Goal: Information Seeking & Learning: Check status

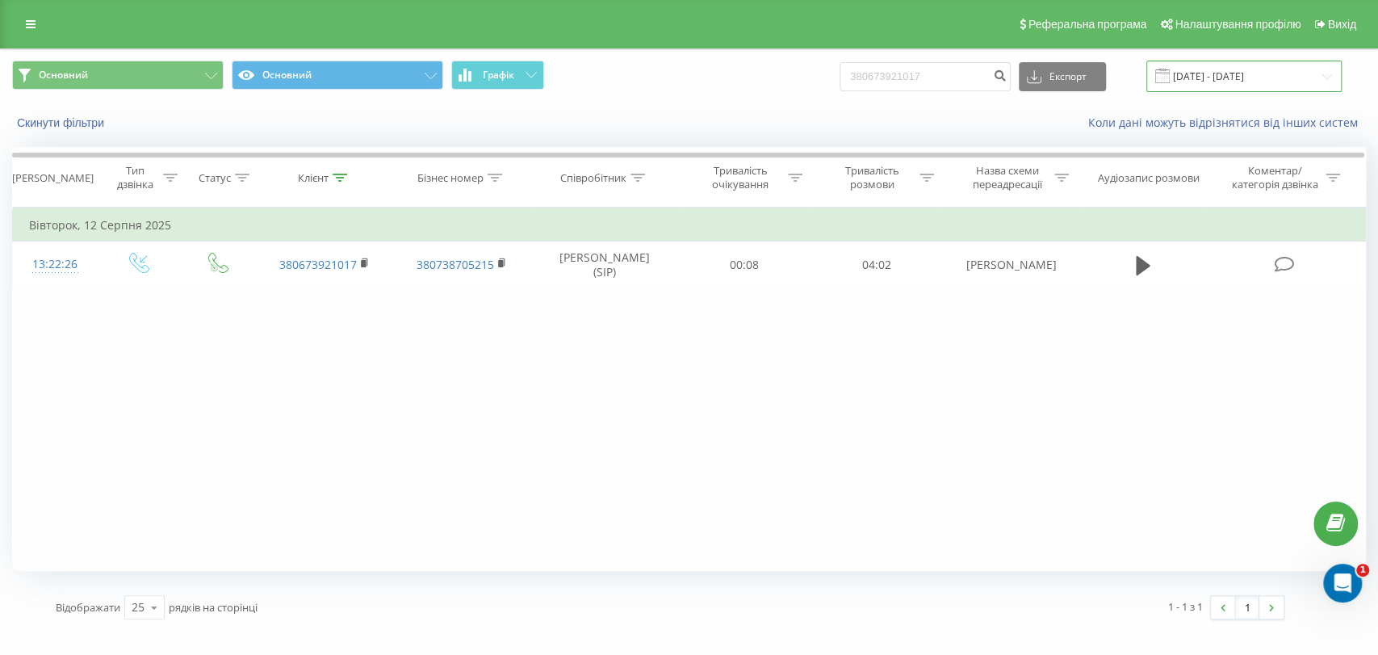
click at [1229, 75] on input "12.05.2025 - 12.08.2025" at bounding box center [1243, 76] width 195 height 31
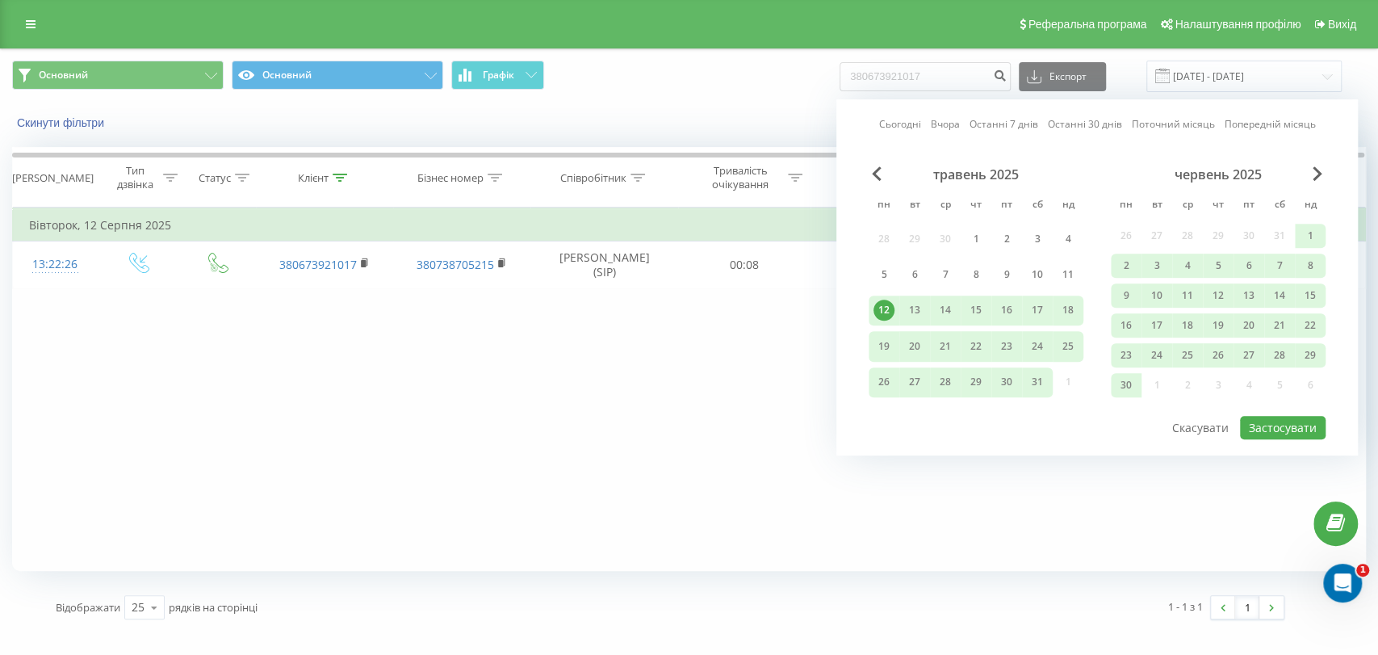
click at [903, 119] on link "Сьогодні" at bounding box center [900, 124] width 42 height 15
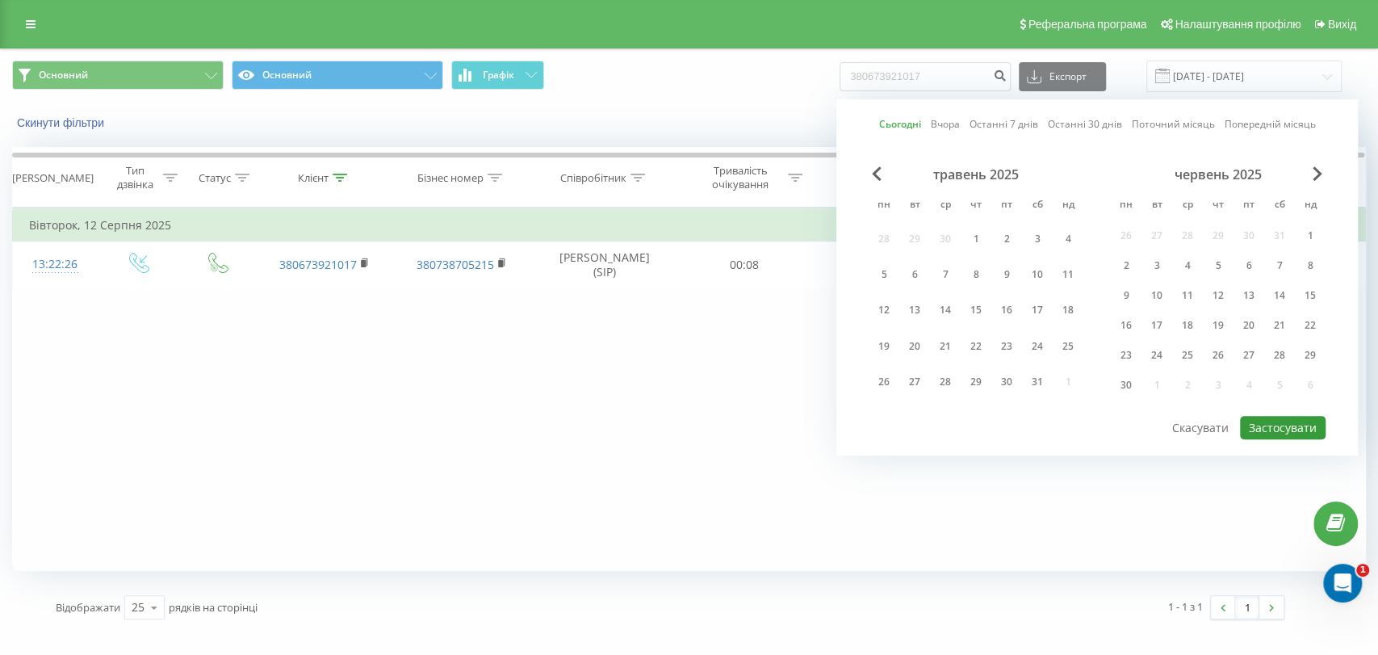
click at [1266, 420] on button "Застосувати" at bounding box center [1283, 427] width 86 height 23
type input "[DATE] - [DATE]"
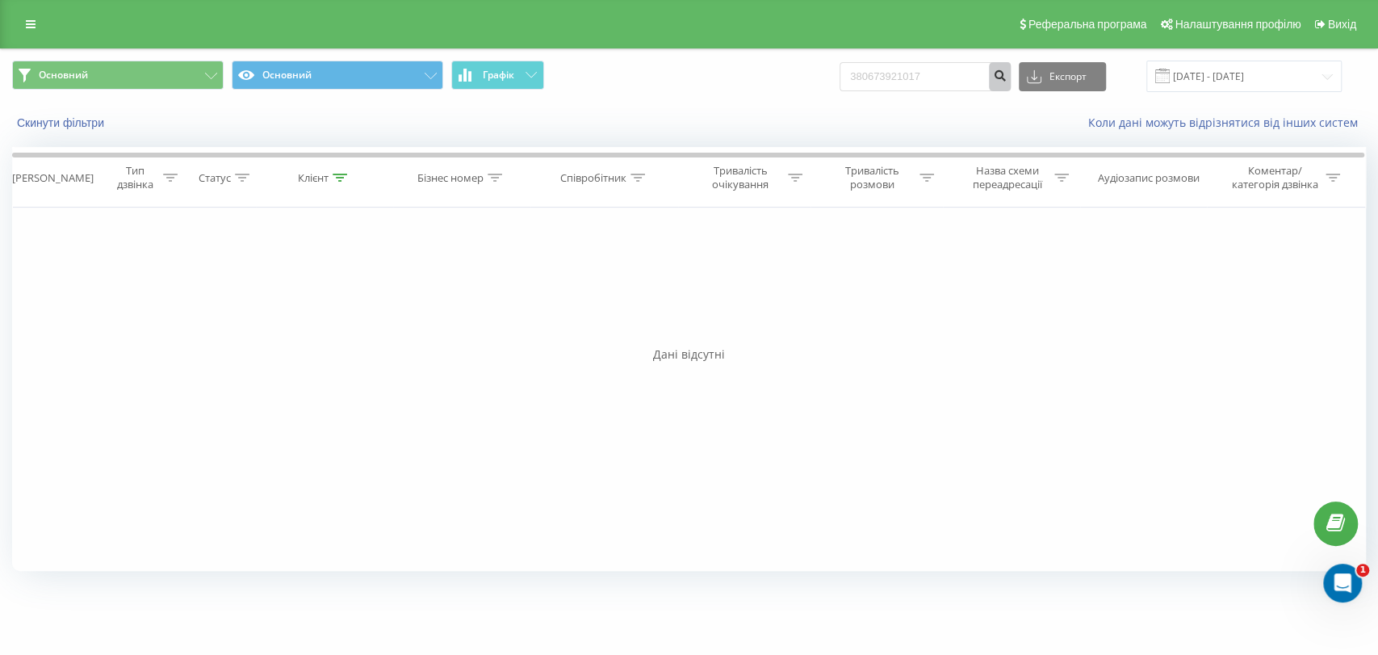
click at [1011, 76] on button "submit" at bounding box center [1000, 76] width 22 height 29
click at [962, 57] on div "Основний Основний Графік 380673921017 Експорт .csv .xls .xlsx 19.08.2025 - 19.0…" at bounding box center [689, 76] width 1376 height 54
click at [962, 68] on input "380673921017" at bounding box center [925, 76] width 171 height 29
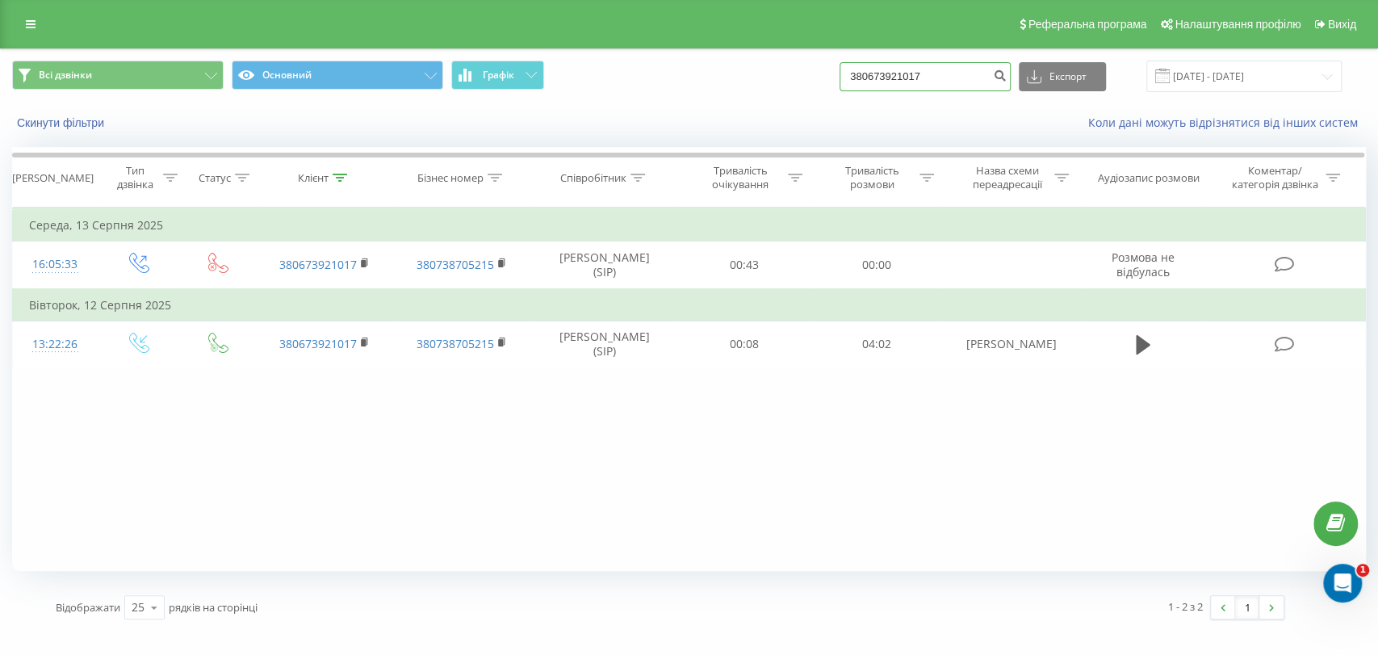
drag, startPoint x: 953, startPoint y: 82, endPoint x: 803, endPoint y: 78, distance: 149.4
click at [803, 78] on div "Всі дзвінки Основний Графік 380673921017 Експорт .csv .xls .xlsx [DATE] - [DATE]" at bounding box center [689, 76] width 1354 height 31
click at [65, 142] on div "Всі дзвінки Основний Графік Експорт .csv .xls .xlsx [DATE] - [DATE] Скинути філ…" at bounding box center [689, 339] width 1354 height 581
click at [66, 122] on button "Скинути фільтри" at bounding box center [62, 122] width 100 height 15
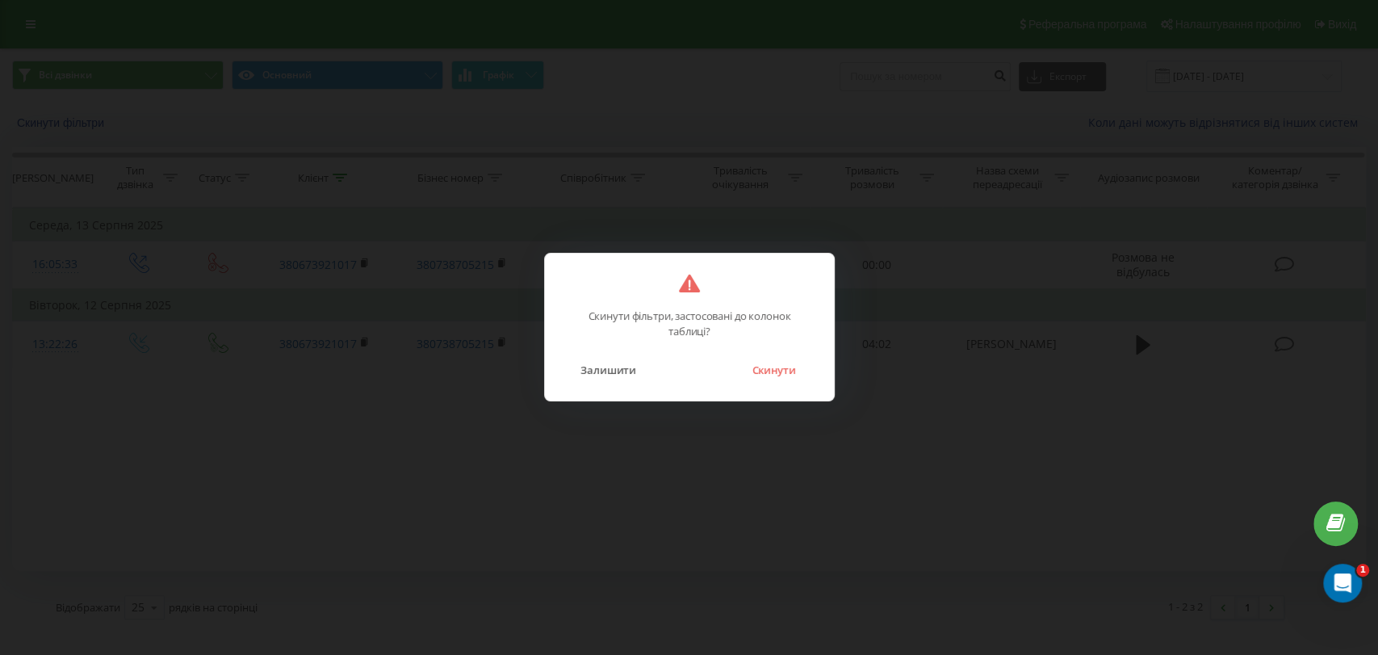
click at [778, 388] on div "Скинути фільтри, застосовані до колонок таблиці? Залишити Скинути" at bounding box center [689, 327] width 291 height 149
click at [770, 382] on div "Скинути фільтри, застосовані до колонок таблиці? Залишити Скинути" at bounding box center [689, 327] width 291 height 149
click at [777, 371] on button "Скинути" at bounding box center [774, 369] width 61 height 21
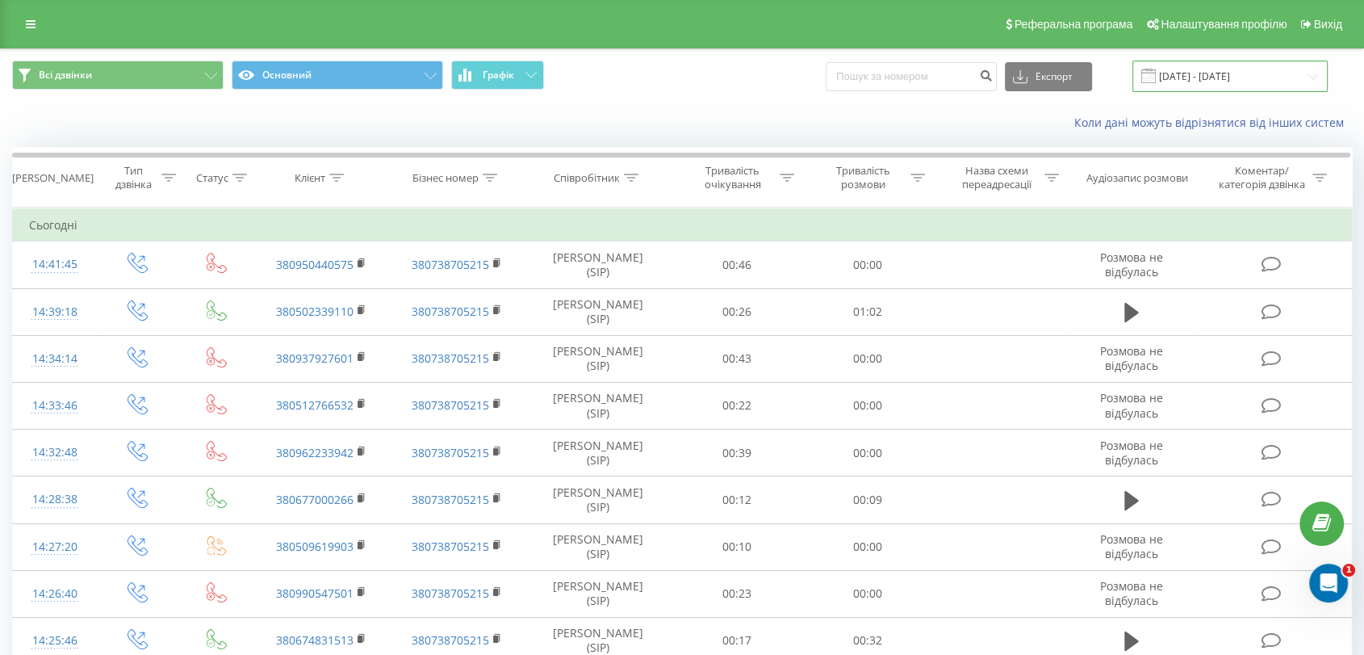
click at [1242, 72] on input "[DATE] - [DATE]" at bounding box center [1230, 76] width 195 height 31
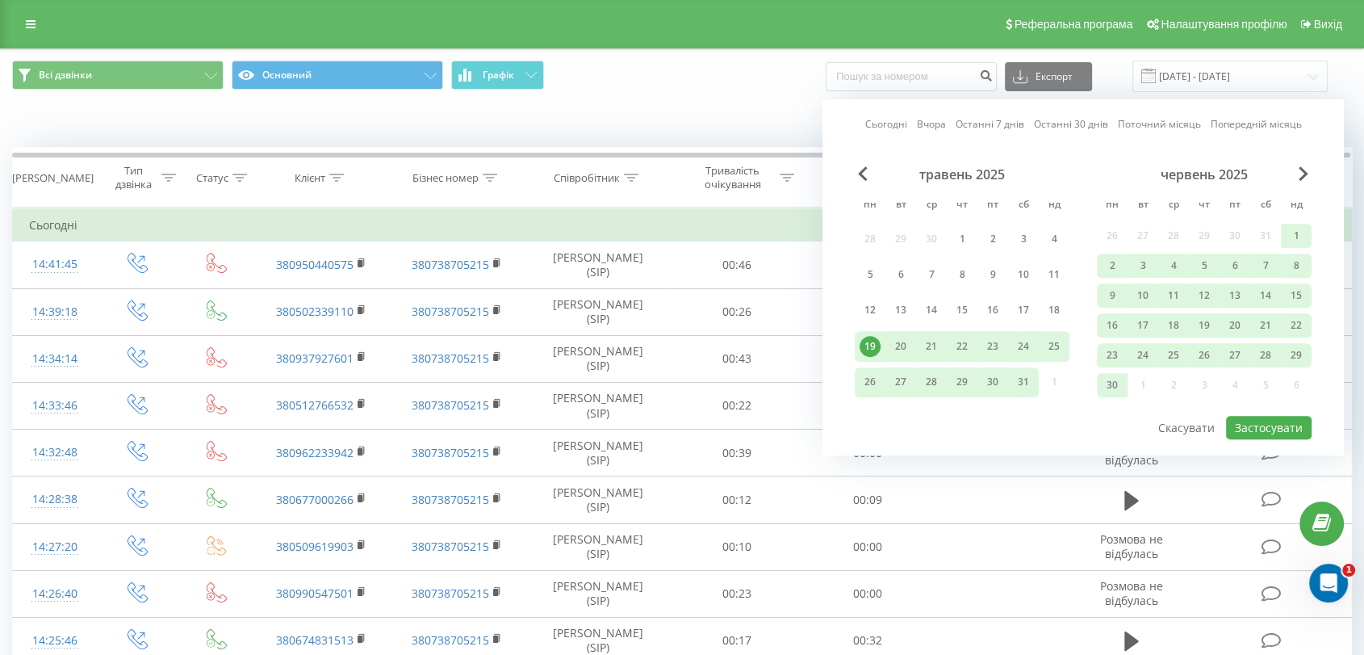
click at [883, 124] on link "Сьогодні" at bounding box center [886, 124] width 42 height 15
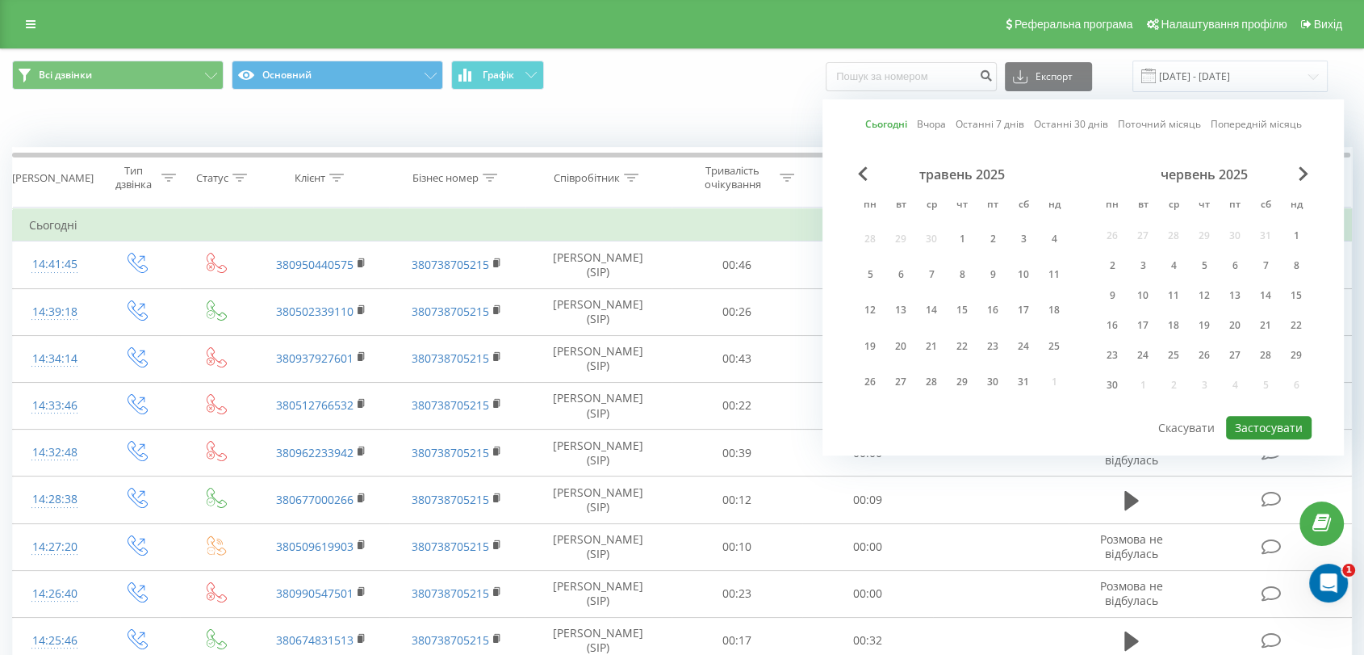
click at [1261, 417] on button "Застосувати" at bounding box center [1269, 427] width 86 height 23
type input "[DATE] - [DATE]"
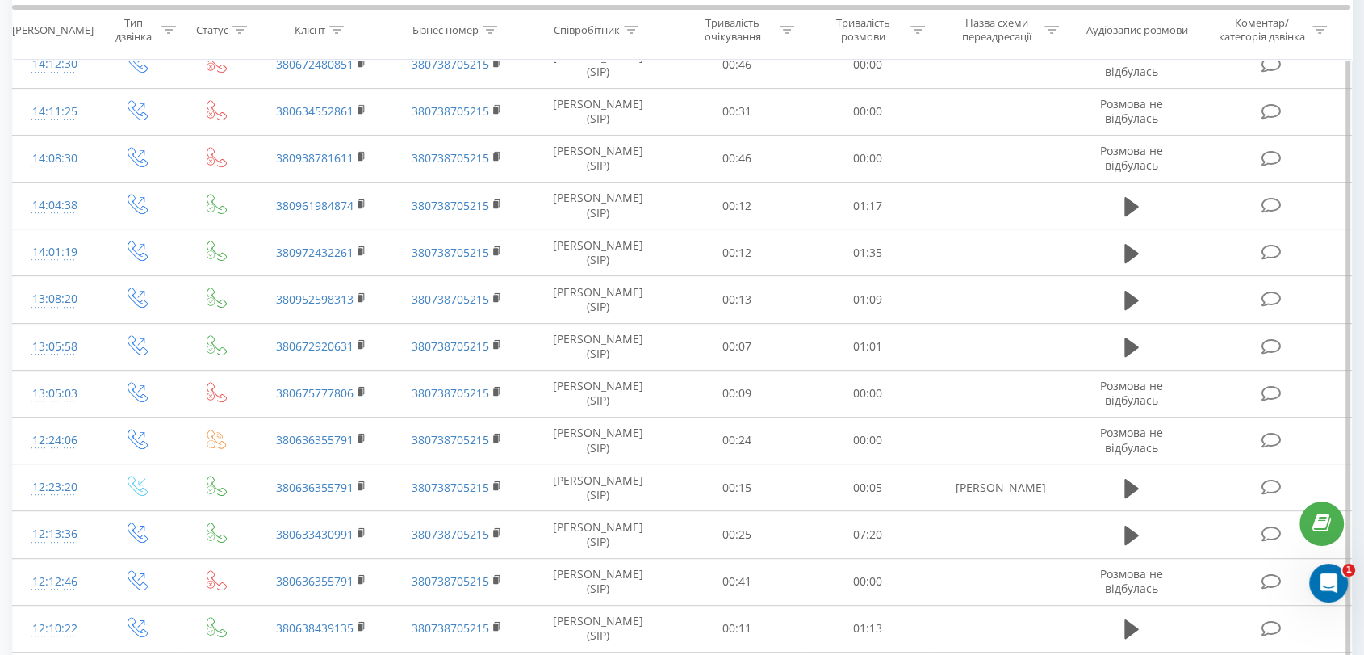
scroll to position [819, 0]
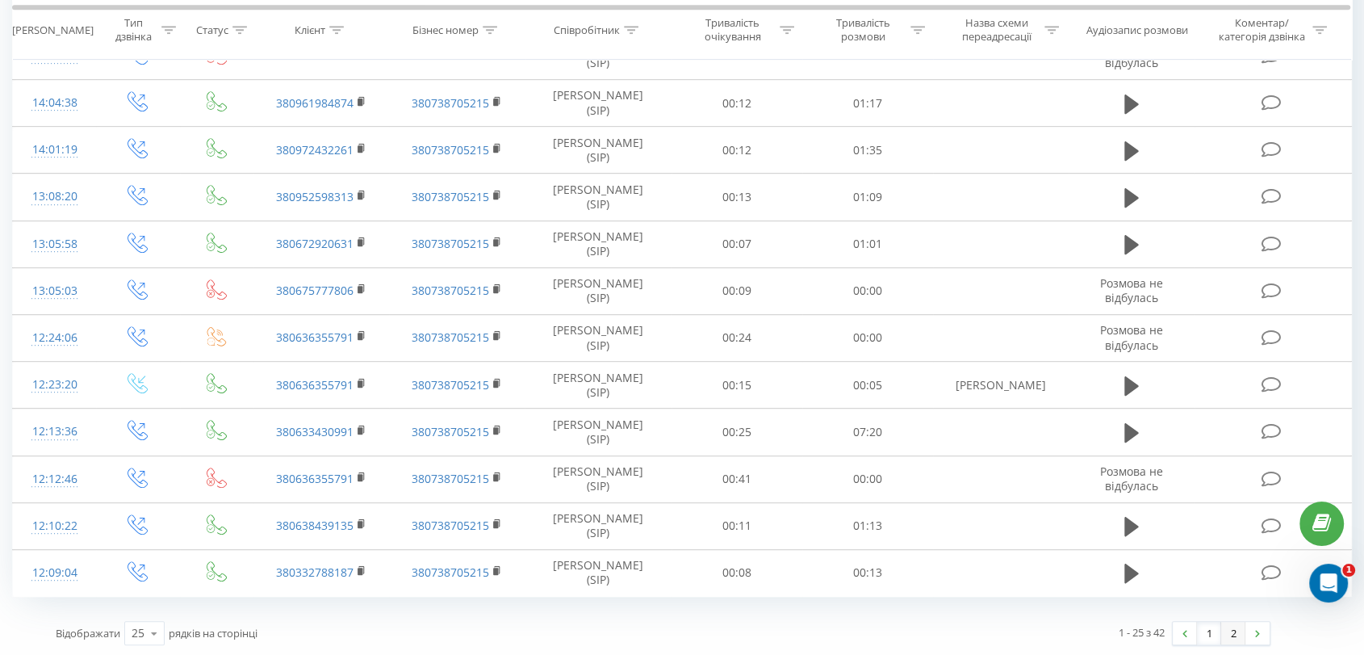
click at [1230, 628] on link "2" at bounding box center [1233, 633] width 24 height 23
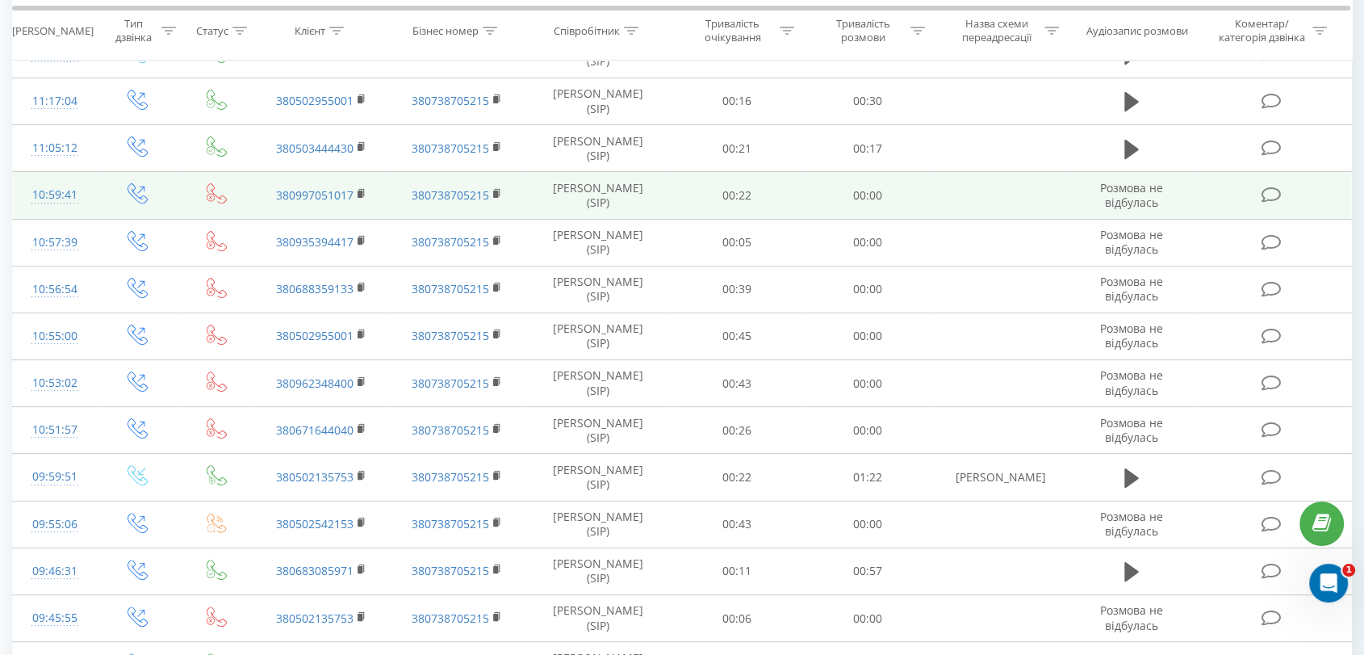
scroll to position [444, 0]
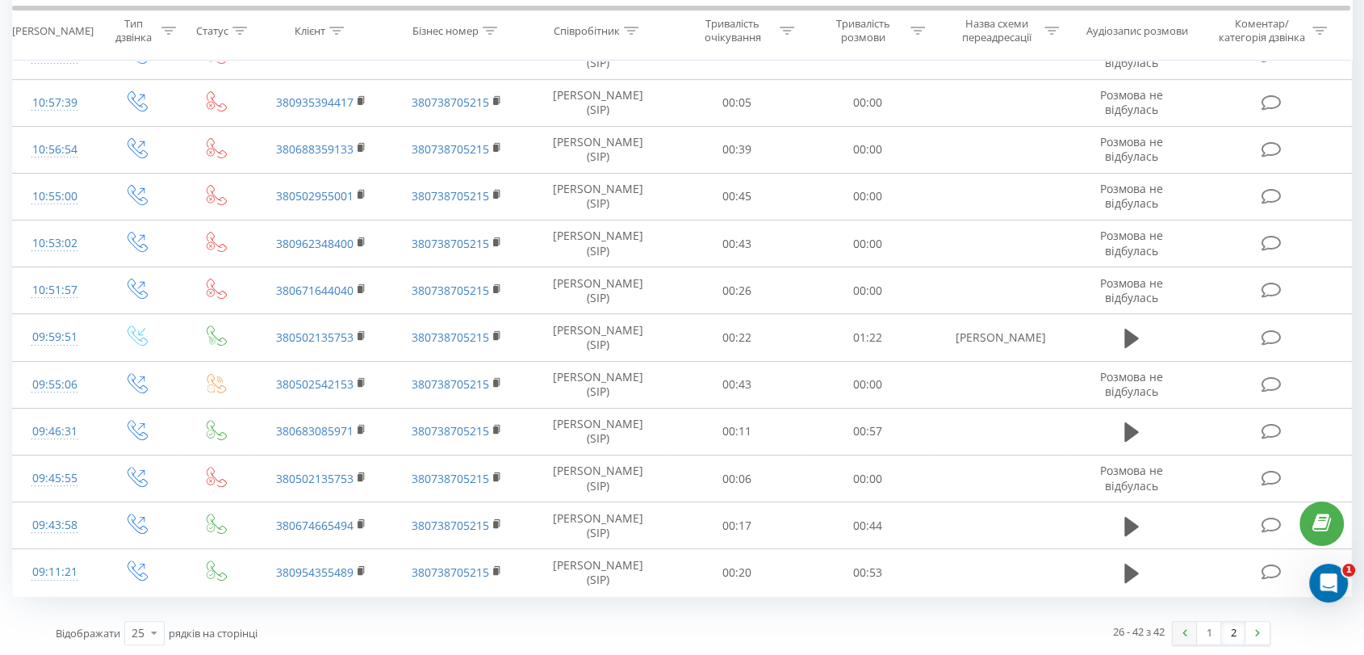
click at [1194, 635] on link at bounding box center [1185, 633] width 24 height 23
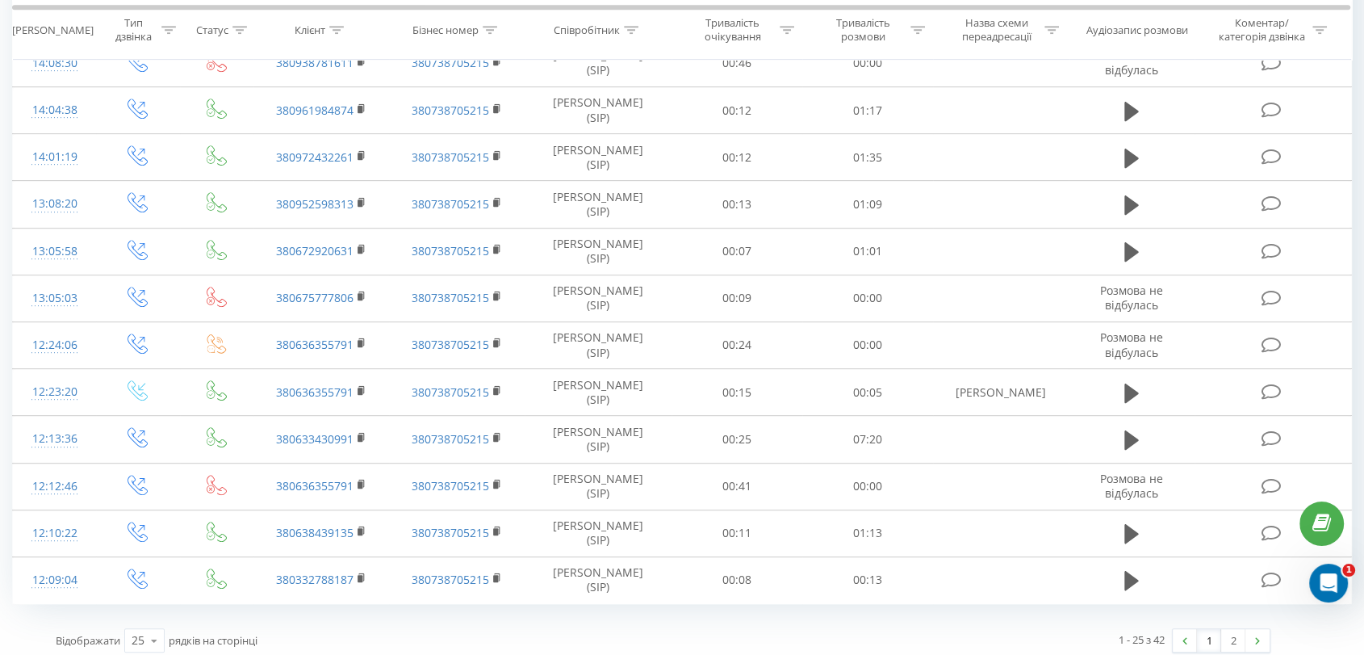
scroll to position [819, 0]
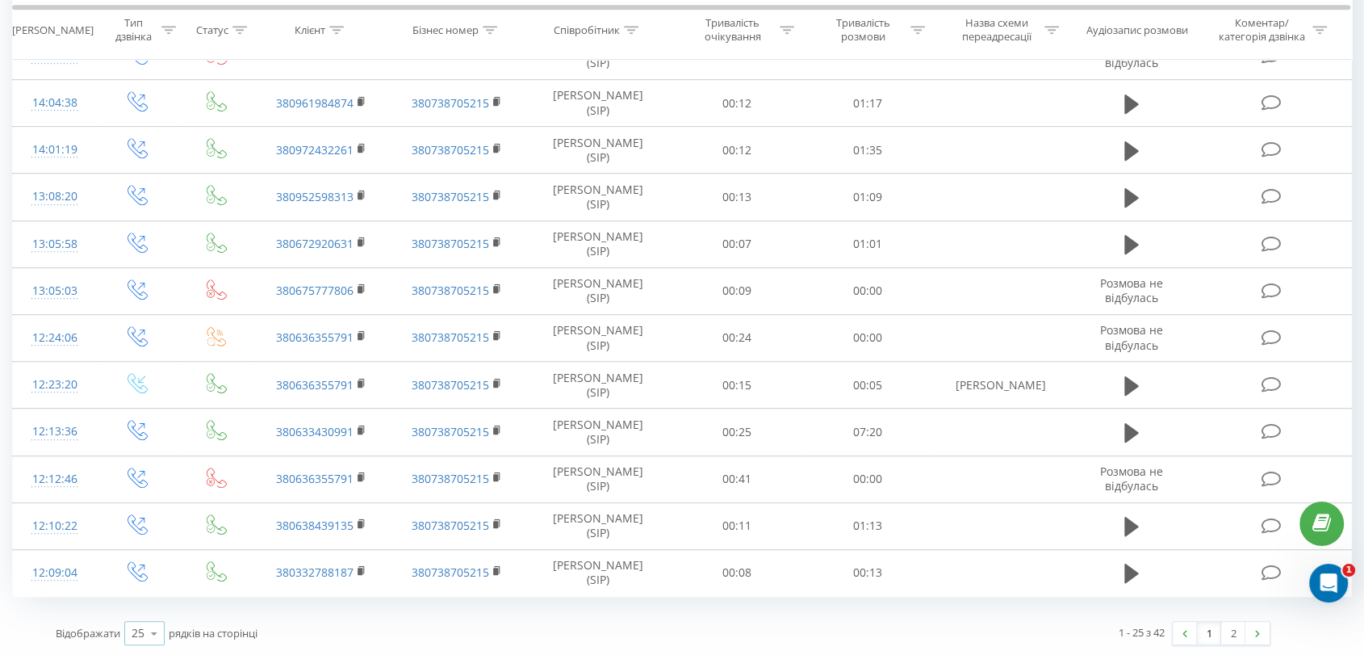
click at [157, 630] on icon at bounding box center [154, 633] width 24 height 31
click at [153, 578] on div "50" at bounding box center [144, 586] width 39 height 23
